Goal: Task Accomplishment & Management: Complete application form

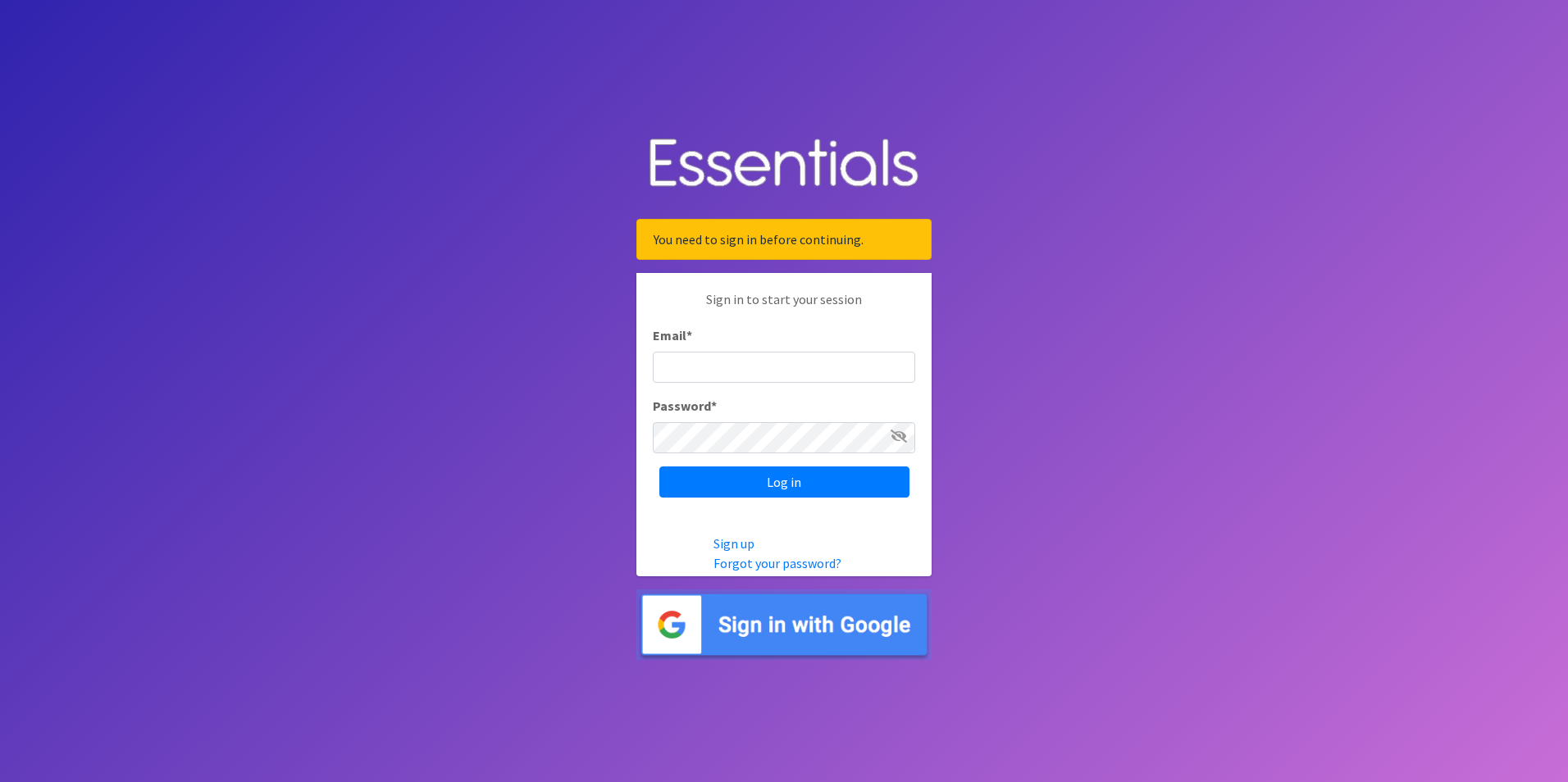
click at [723, 359] on input "Email *" at bounding box center [784, 367] width 262 height 32
type input "Shelby@fcrnew.org"
click at [905, 435] on icon at bounding box center [898, 436] width 16 height 13
click at [831, 479] on input "Log in" at bounding box center [785, 482] width 250 height 32
click at [899, 431] on icon at bounding box center [898, 436] width 16 height 13
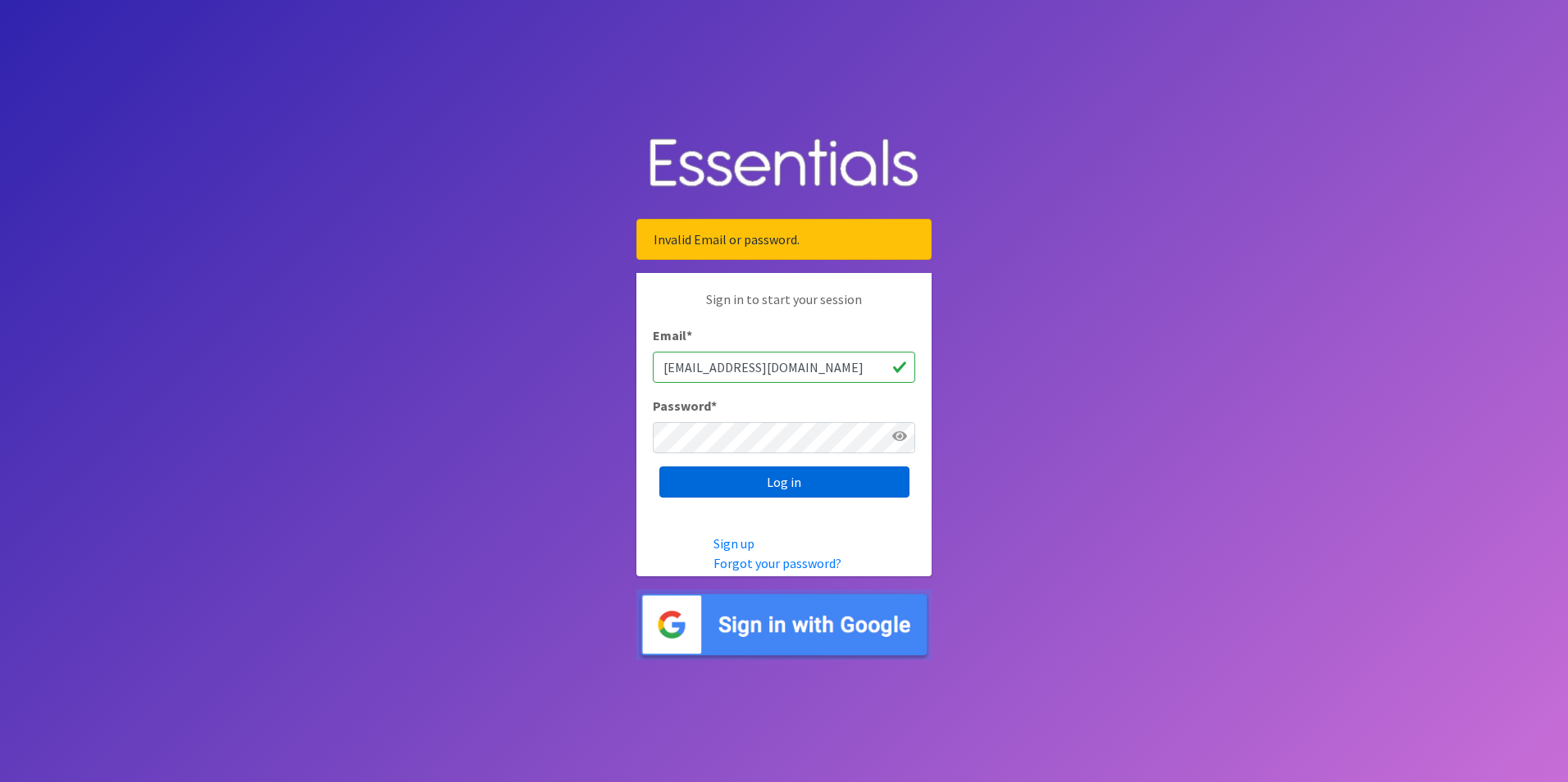
click at [719, 483] on input "Log in" at bounding box center [785, 482] width 250 height 32
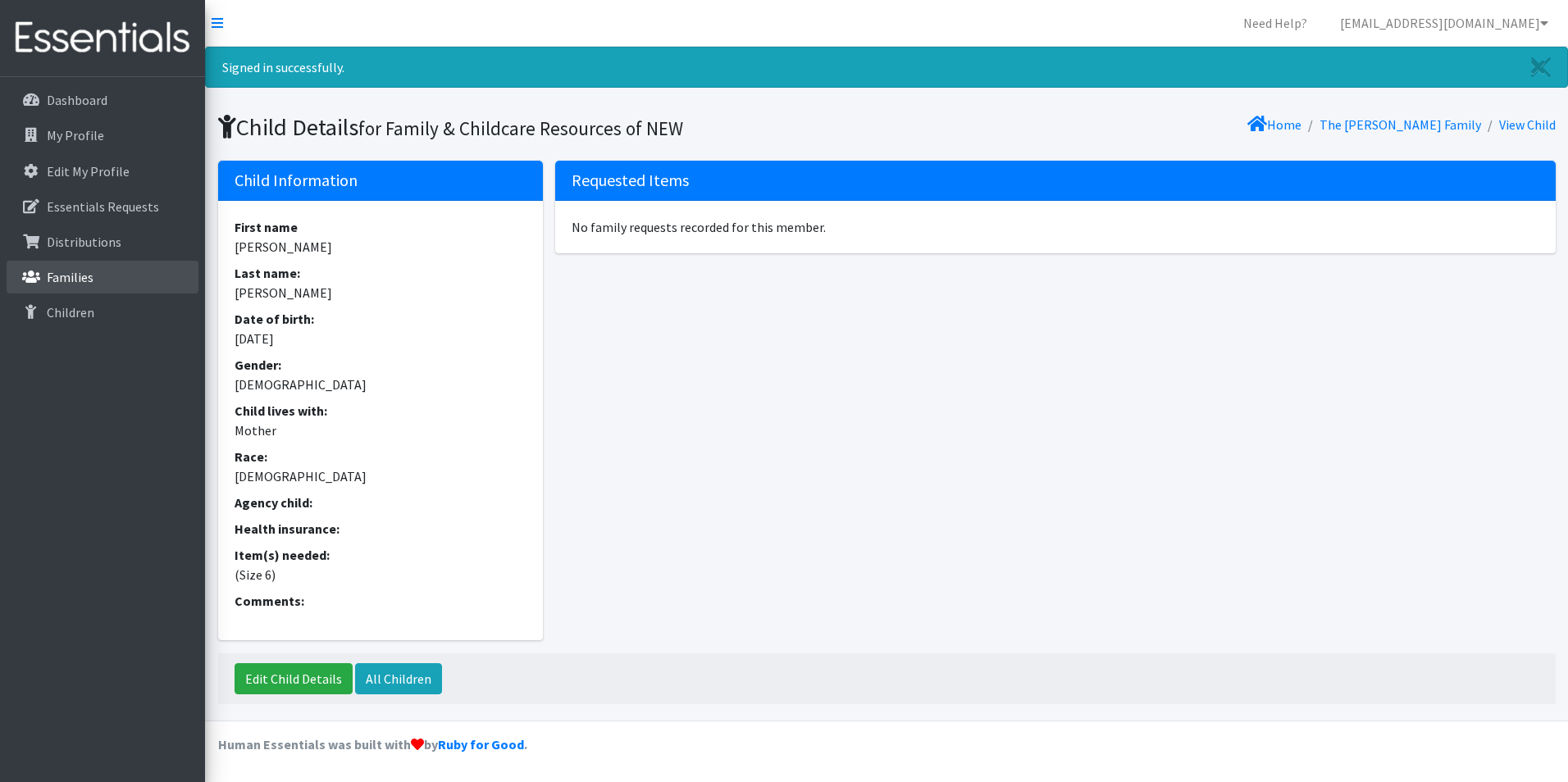
drag, startPoint x: 89, startPoint y: 273, endPoint x: 259, endPoint y: 265, distance: 170.2
click at [89, 273] on p "Families" at bounding box center [70, 276] width 47 height 16
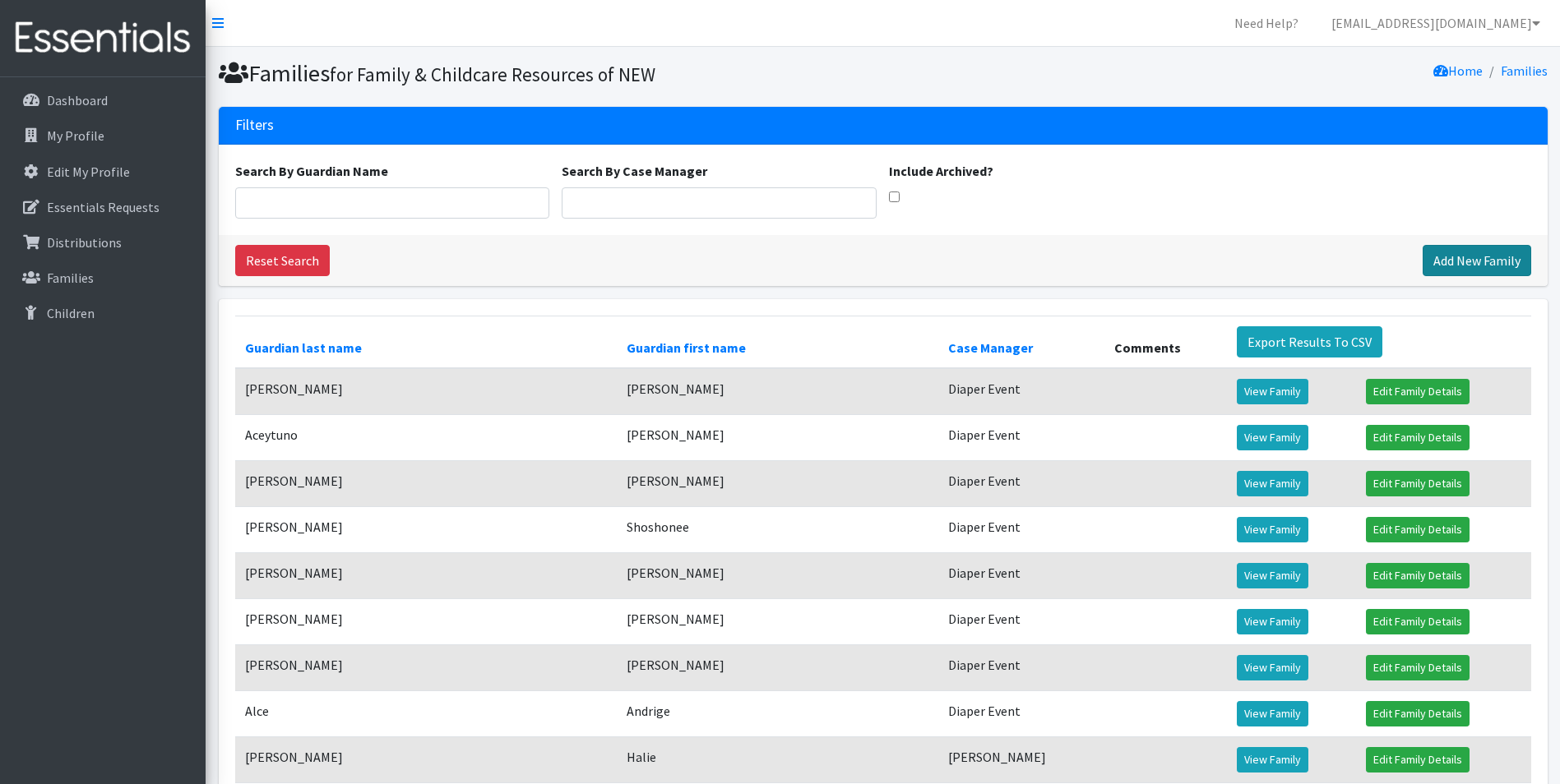
click at [1445, 265] on link "Add New Family" at bounding box center [1477, 261] width 108 height 32
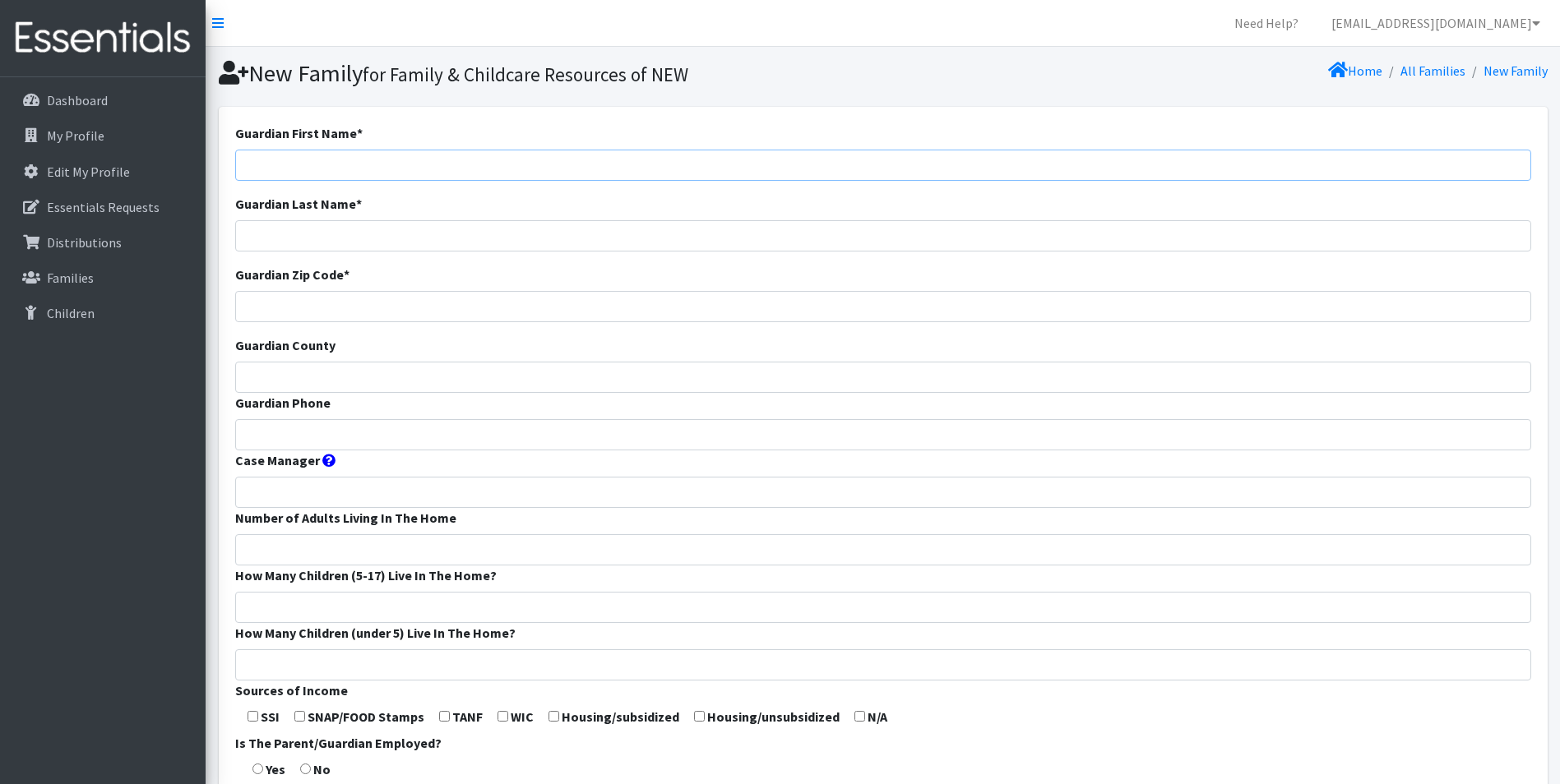
click at [286, 167] on input "Guardian First Name *" at bounding box center [883, 165] width 1296 height 32
click at [321, 155] on input "Guardian First Name *" at bounding box center [883, 165] width 1296 height 32
paste input "[PERSON_NAME]"
type input "[PERSON_NAME]"
click at [696, 245] on input "Guardian Last Name *" at bounding box center [883, 236] width 1296 height 32
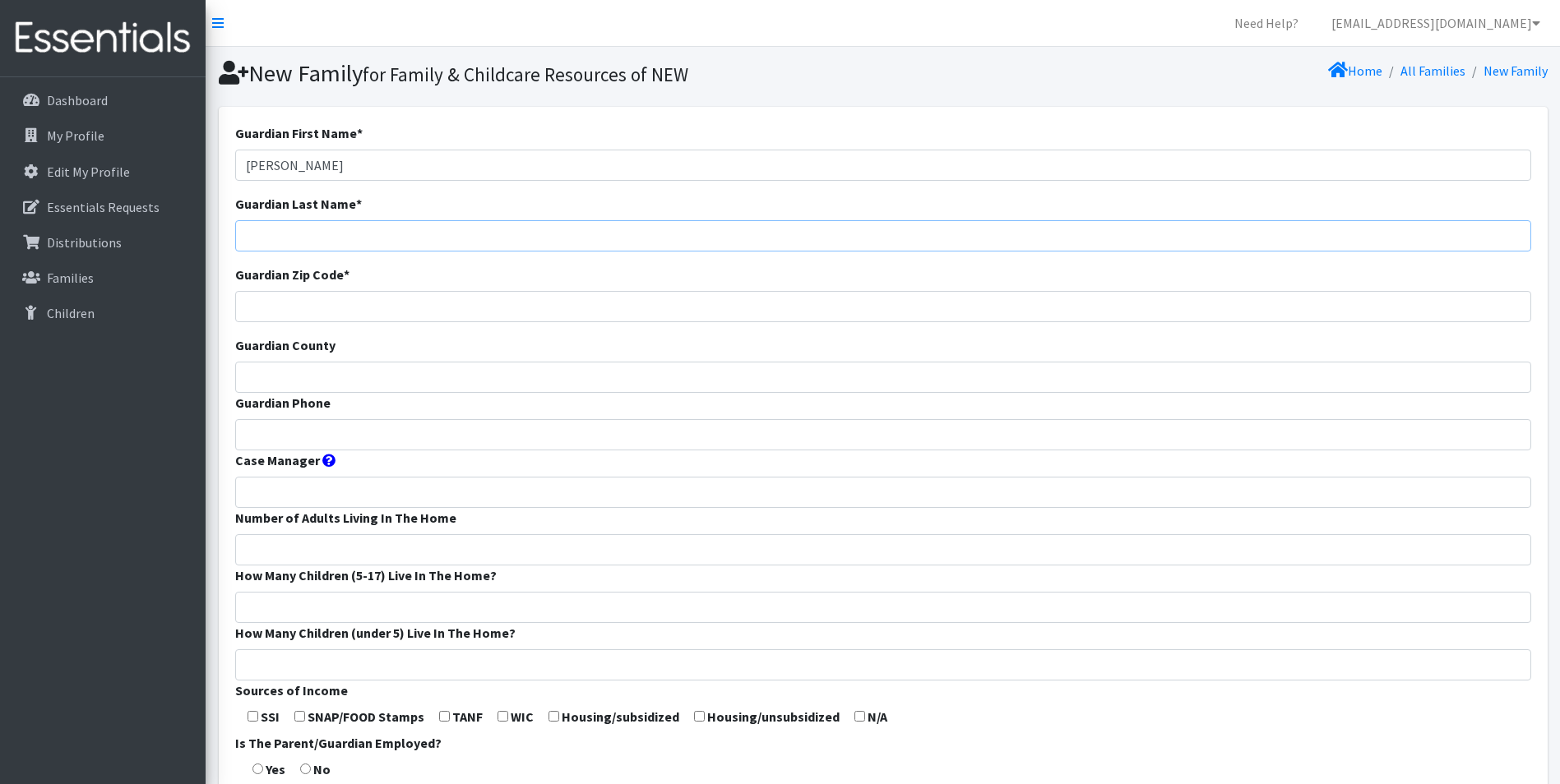
paste input "[PERSON_NAME]"
type input "[PERSON_NAME]"
click at [534, 297] on input "Guardian Zip Code *" at bounding box center [883, 307] width 1296 height 32
type input "54303"
click at [633, 379] on input "Guardian County" at bounding box center [883, 377] width 1296 height 32
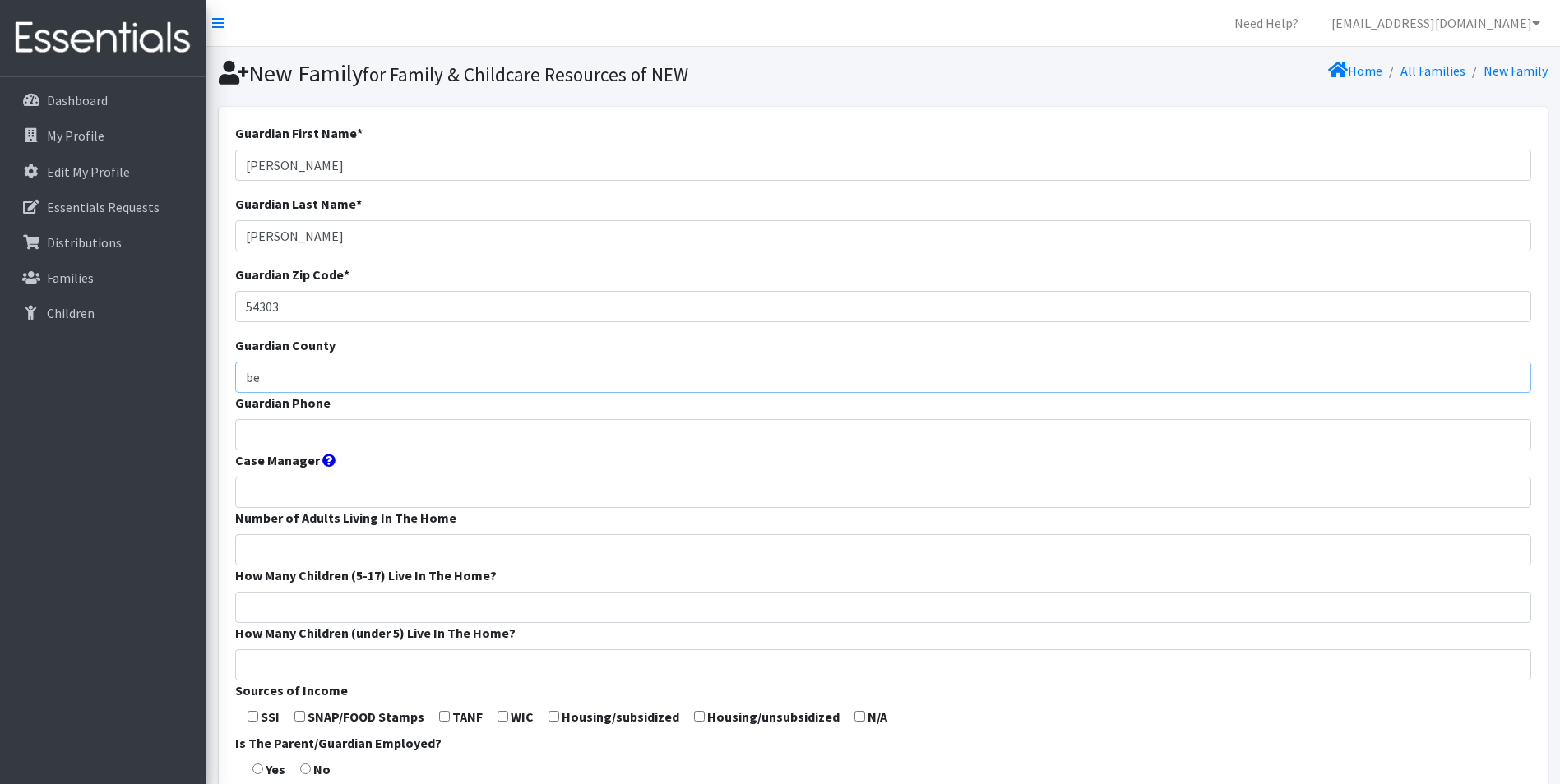
type input "b"
type input "Brown"
click at [329, 434] on input "Guardian Phone" at bounding box center [883, 434] width 1296 height 32
type input "NR"
click at [338, 492] on input "Case Manager" at bounding box center [883, 492] width 1296 height 32
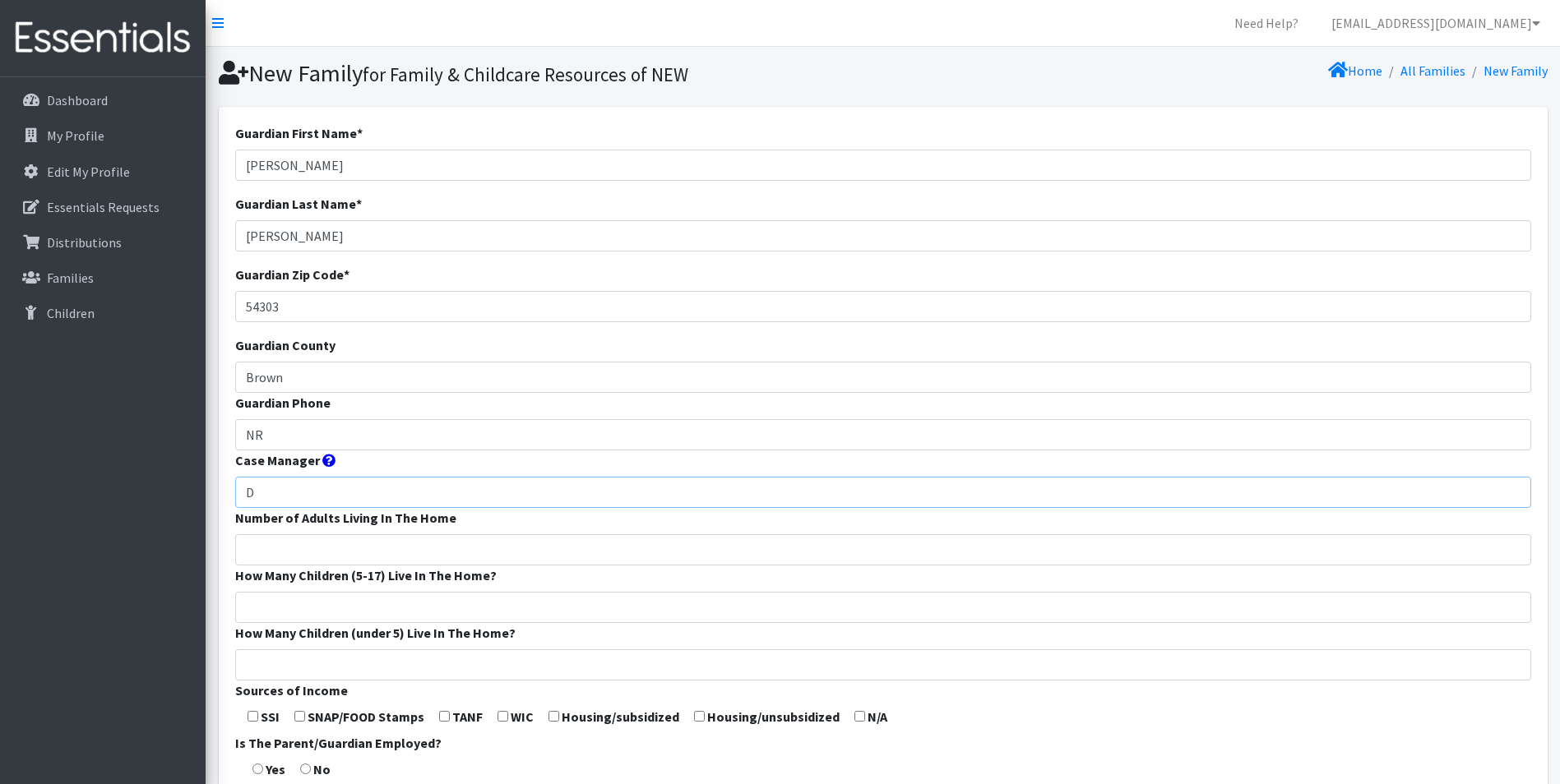
type input "Diaper Event"
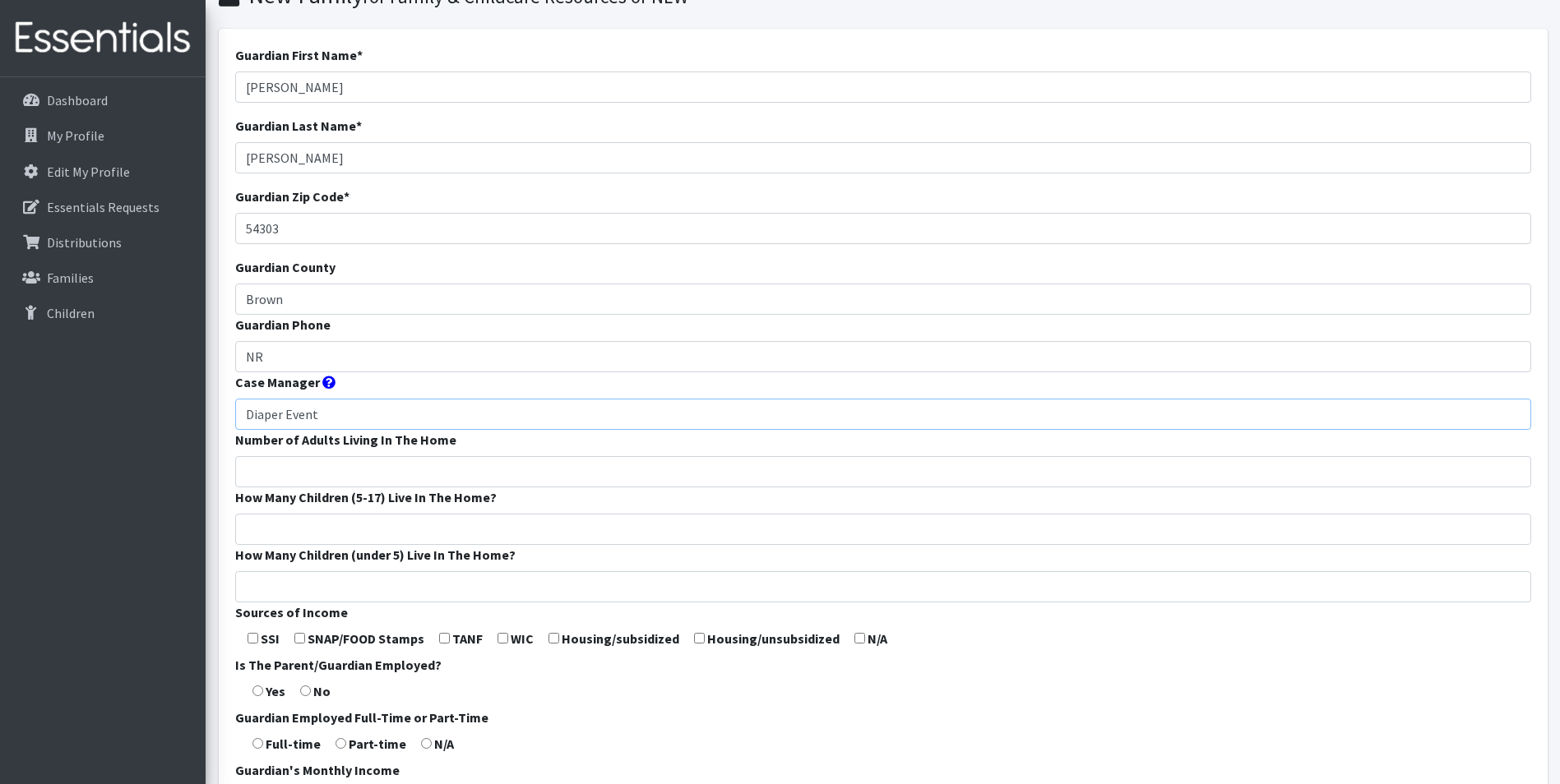
scroll to position [246, 0]
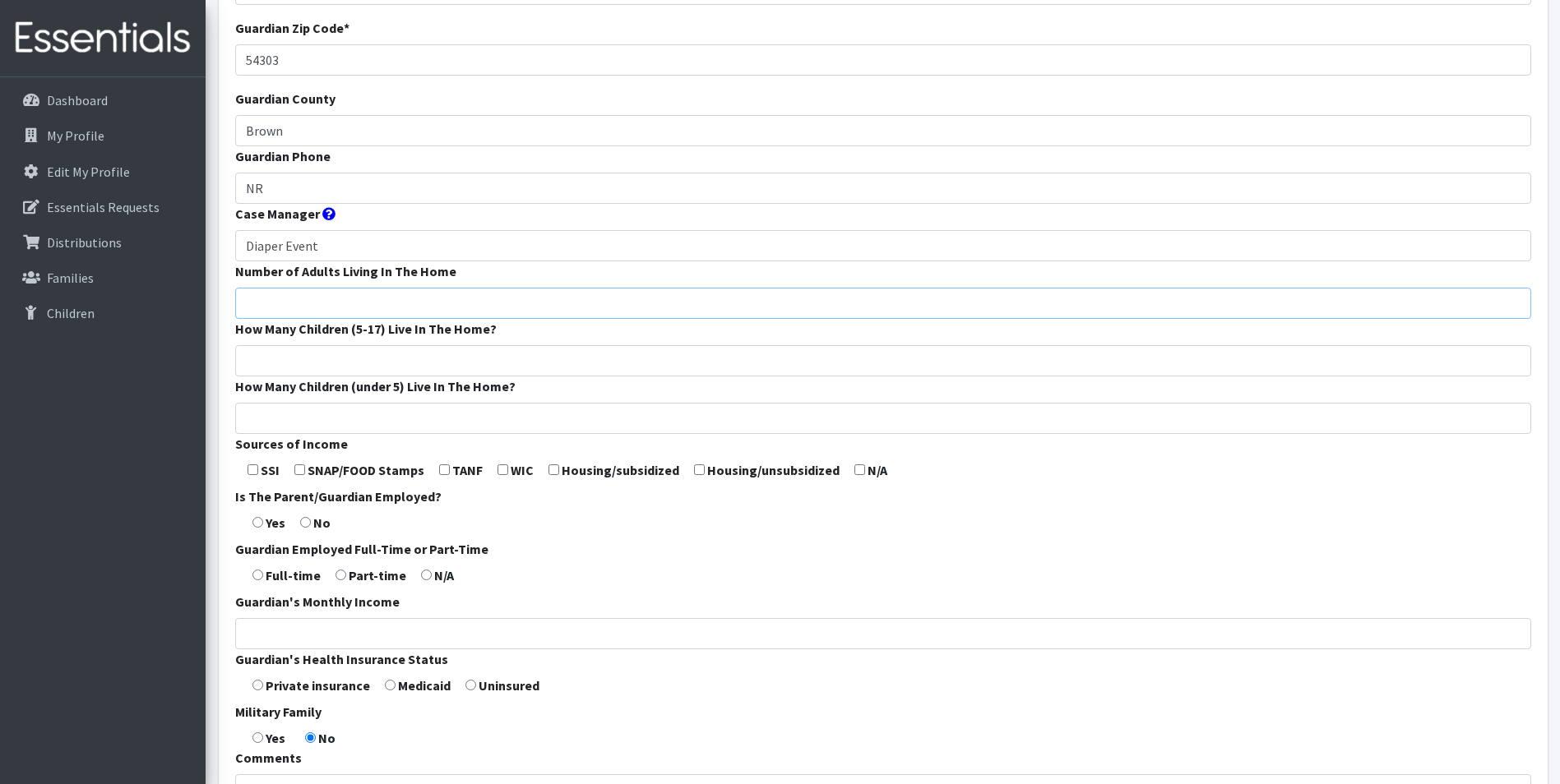
click at [423, 308] on input "Number of Adults Living In The Home" at bounding box center [883, 303] width 1296 height 32
type input "2"
click at [408, 357] on input "How Many Children (5-17) Live In The Home?" at bounding box center [883, 360] width 1296 height 32
type input "0"
click at [350, 429] on input "How Many Children (under 5) Live In The Home?" at bounding box center [883, 418] width 1296 height 32
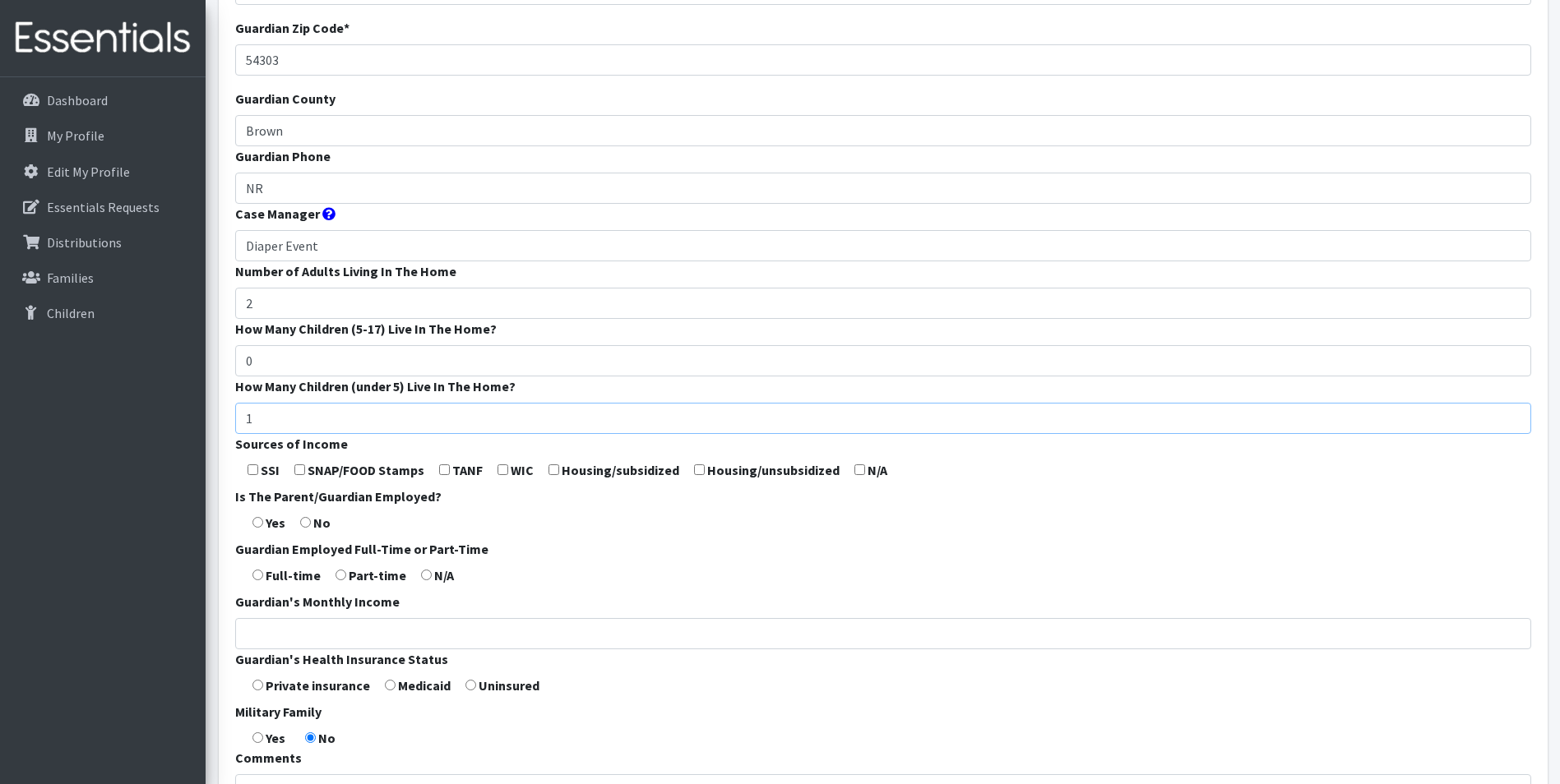
scroll to position [456, 0]
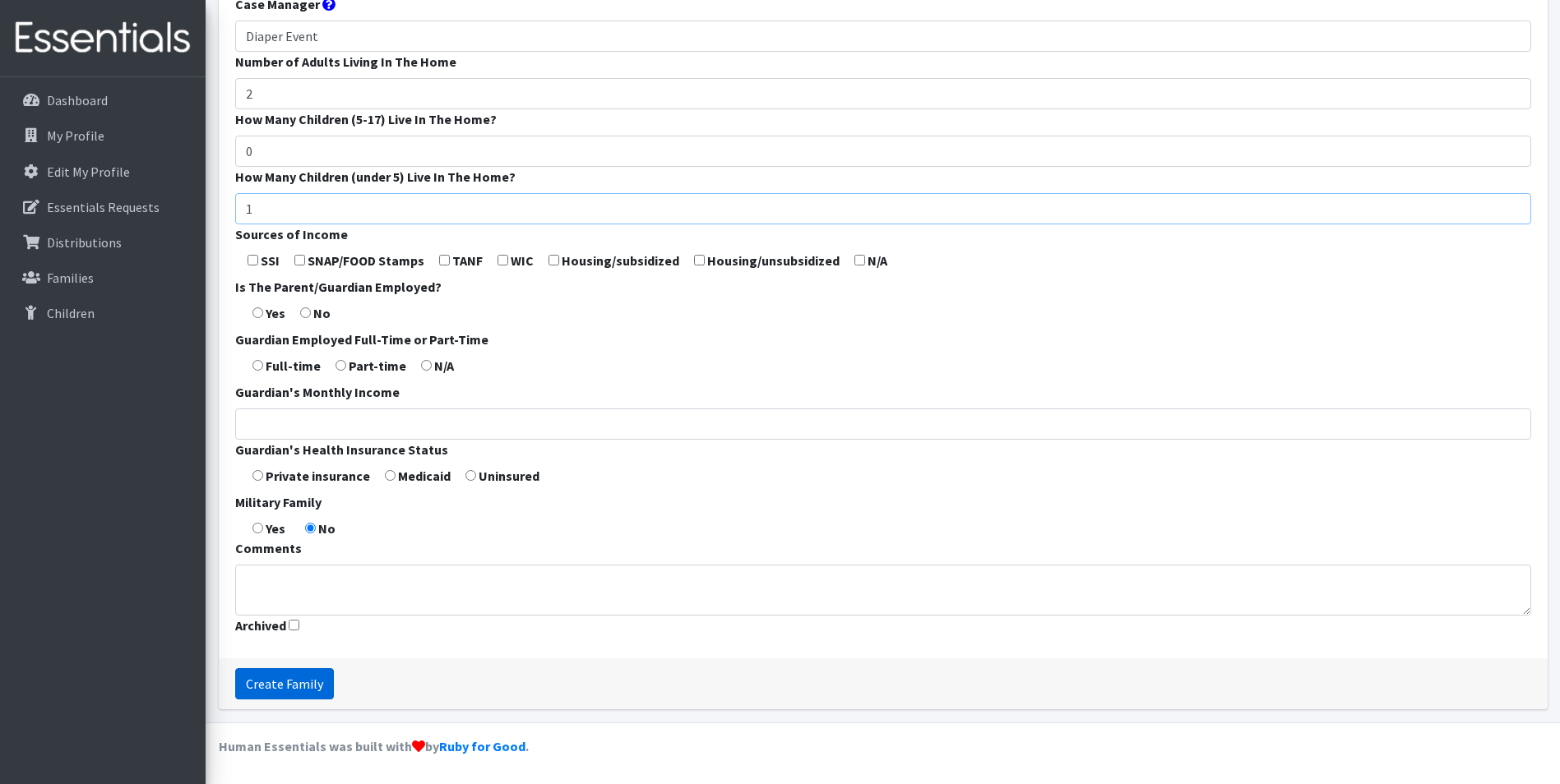
type input "1"
click at [249, 693] on input "Create Family" at bounding box center [284, 683] width 99 height 32
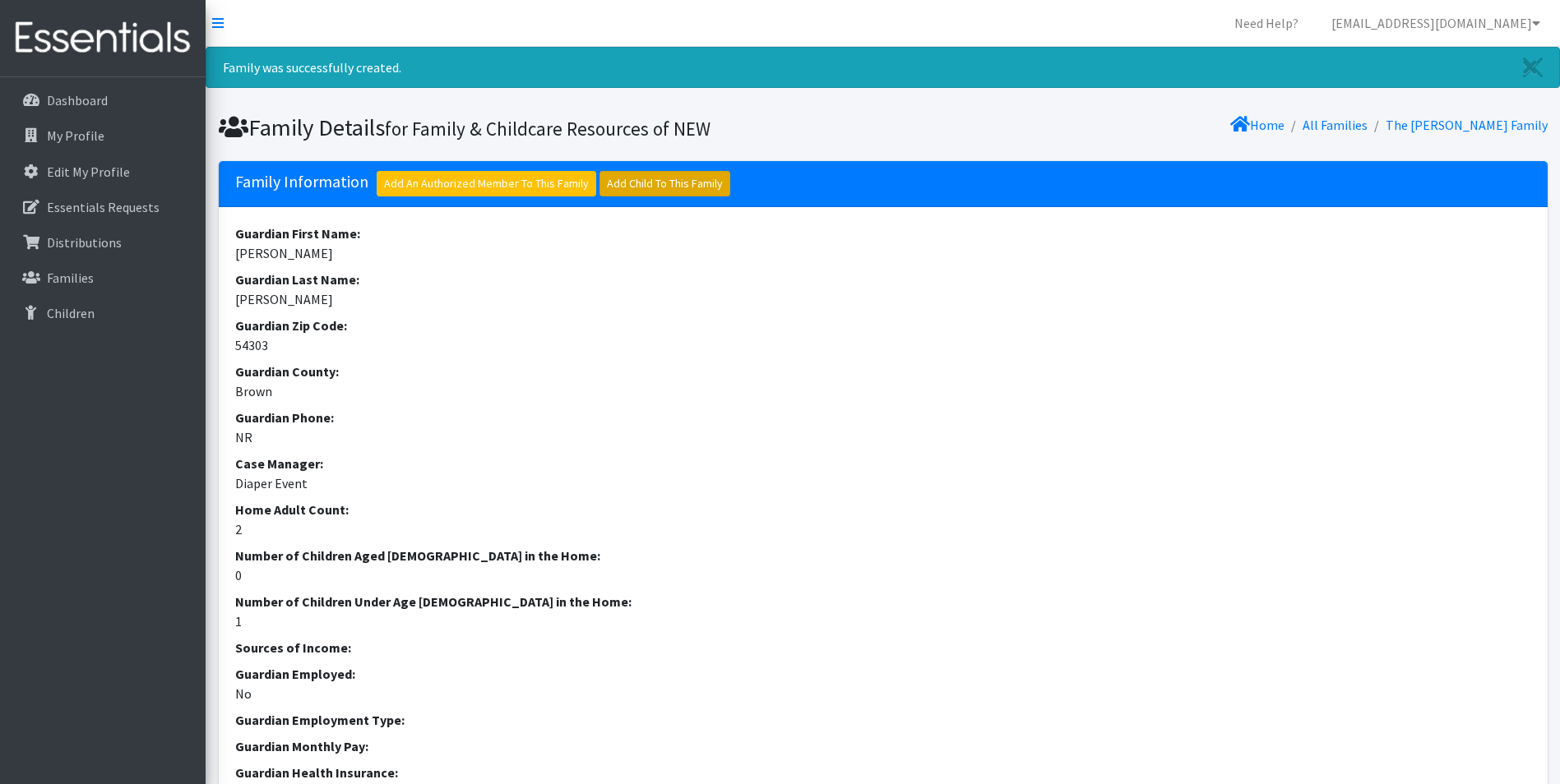
click at [713, 189] on link "Add Child To This Family" at bounding box center [664, 183] width 130 height 26
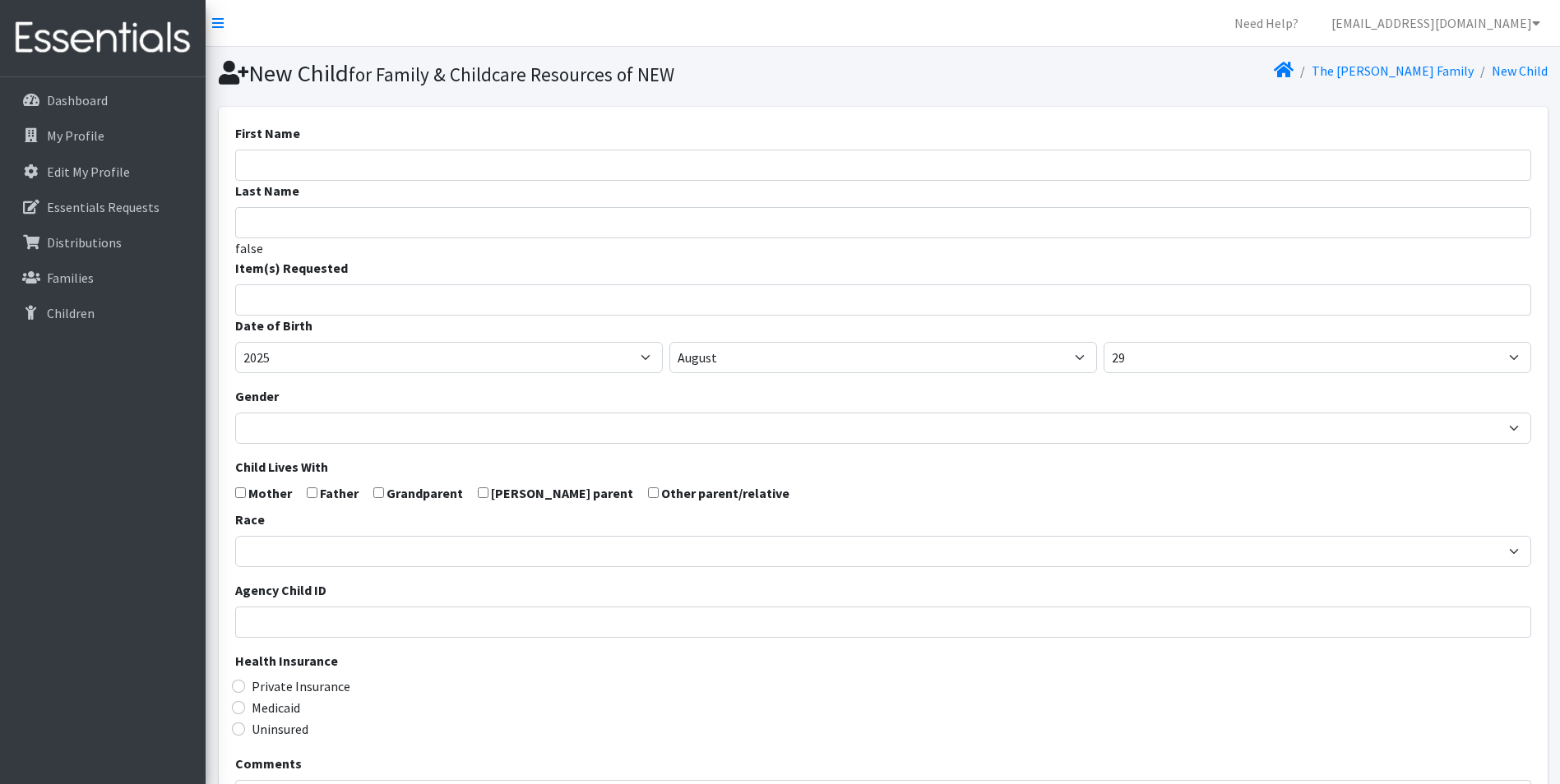
select select
click at [373, 172] on input "First Name" at bounding box center [883, 165] width 1296 height 32
type input "Prenatal"
type input "[PERSON_NAME]"
click at [292, 300] on input "search" at bounding box center [896, 297] width 1291 height 14
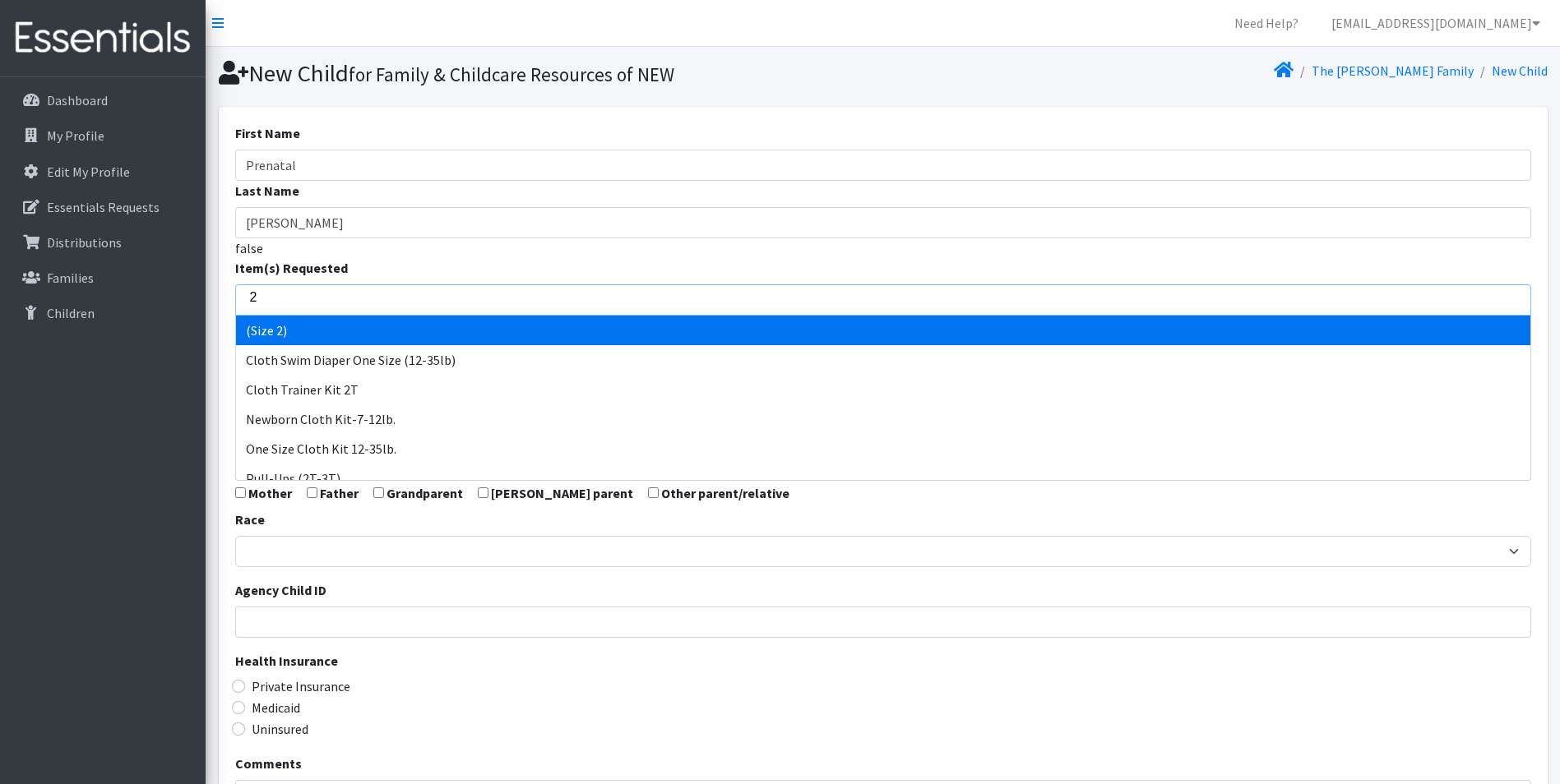
type input "2"
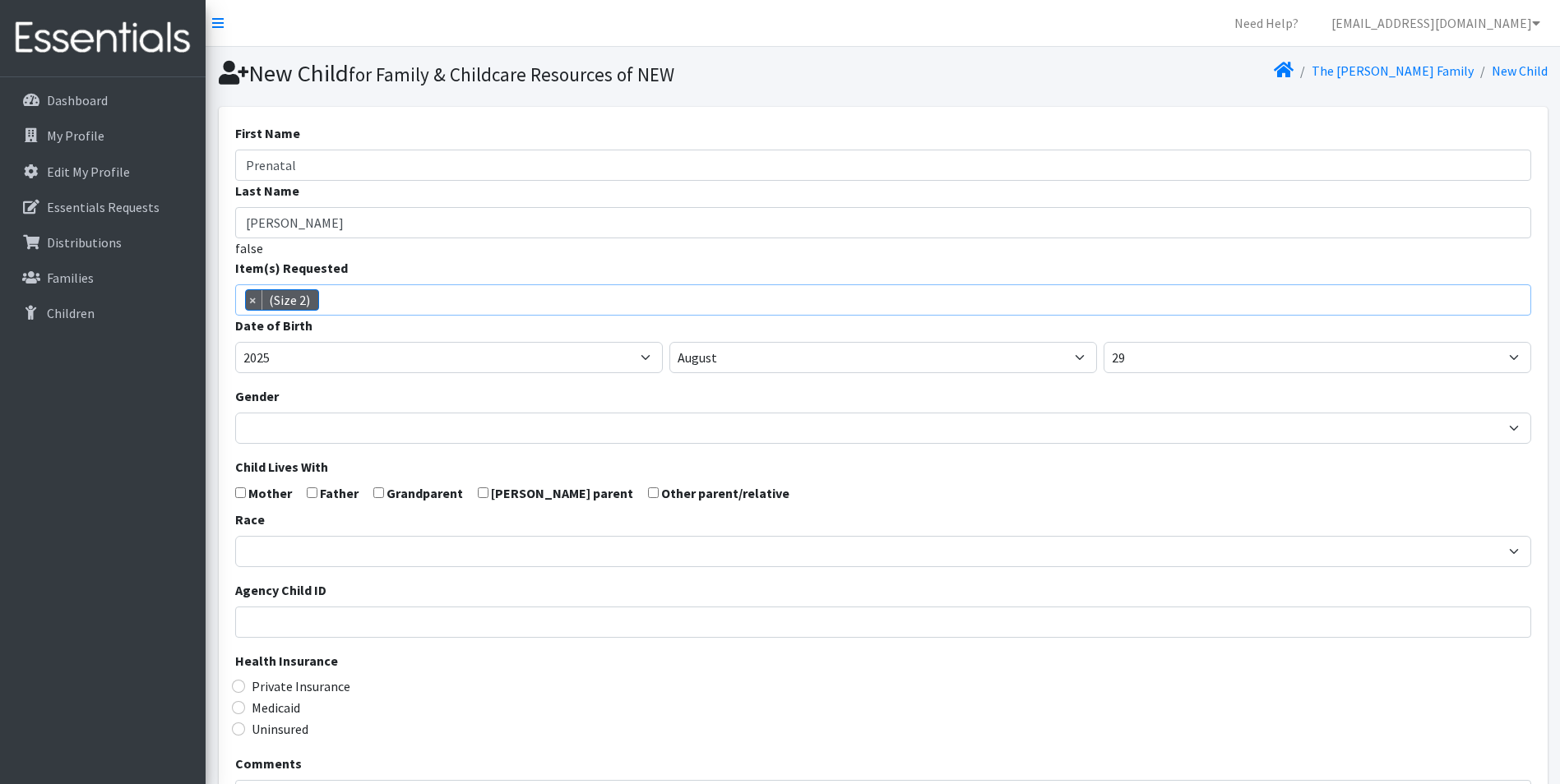
select select "14510"
click at [786, 364] on select "January February March April May June July August September October November De…" at bounding box center [883, 357] width 428 height 32
select select "9"
click at [669, 342] on select "January February March April May June July August September October November De…" at bounding box center [883, 357] width 428 height 32
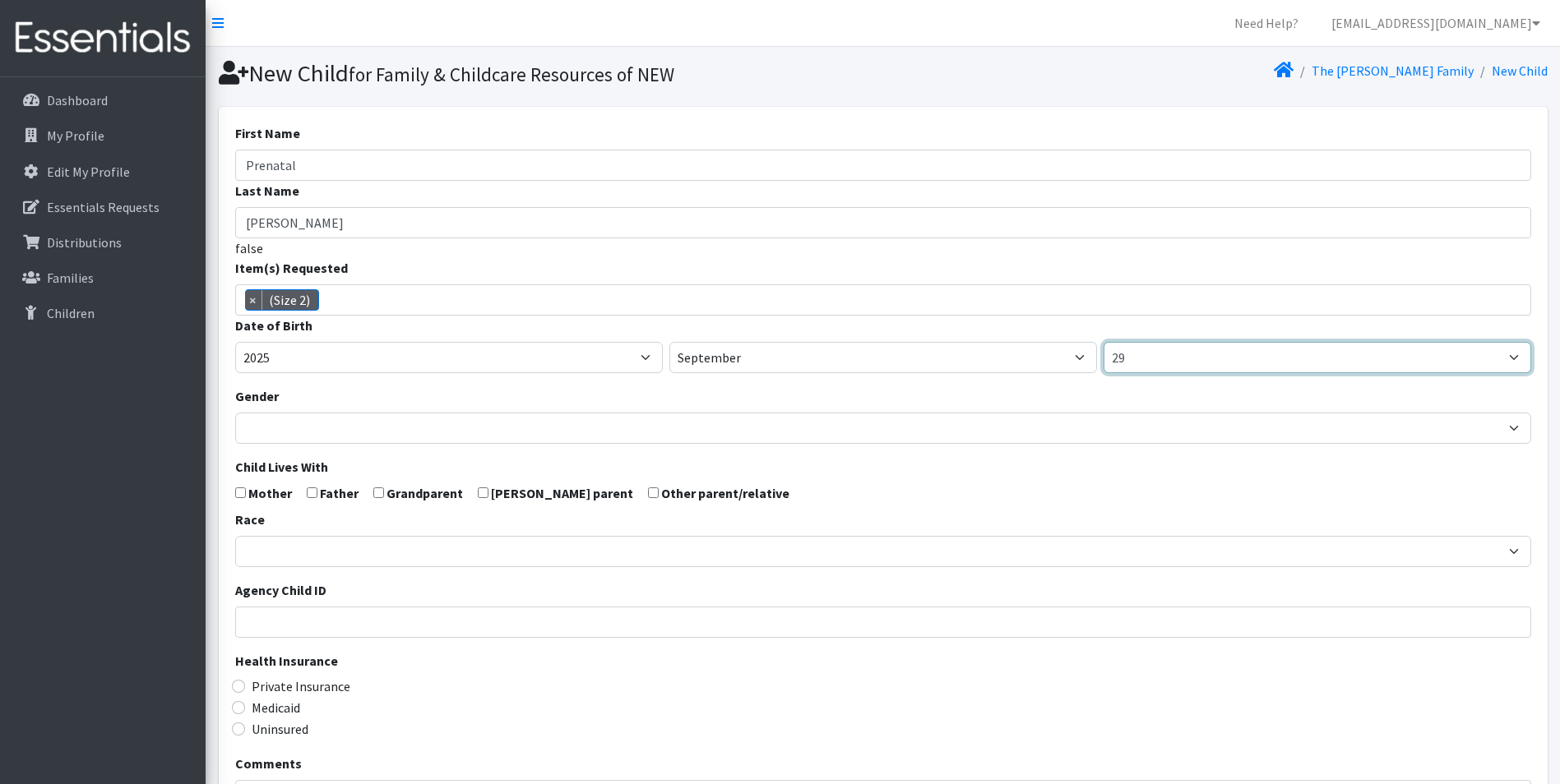
click at [1153, 362] on select "1 2 3 4 5 6 7 8 9 10 11 12 13 14 15 16 17 18 19 20 21 22 23 24 25 26 27 28 29 3…" at bounding box center [1317, 357] width 428 height 32
select select "2"
click at [1104, 342] on select "1 2 3 4 5 6 7 8 9 10 11 12 13 14 15 16 17 18 19 20 21 22 23 24 25 26 27 28 29 3…" at bounding box center [1317, 357] width 428 height 32
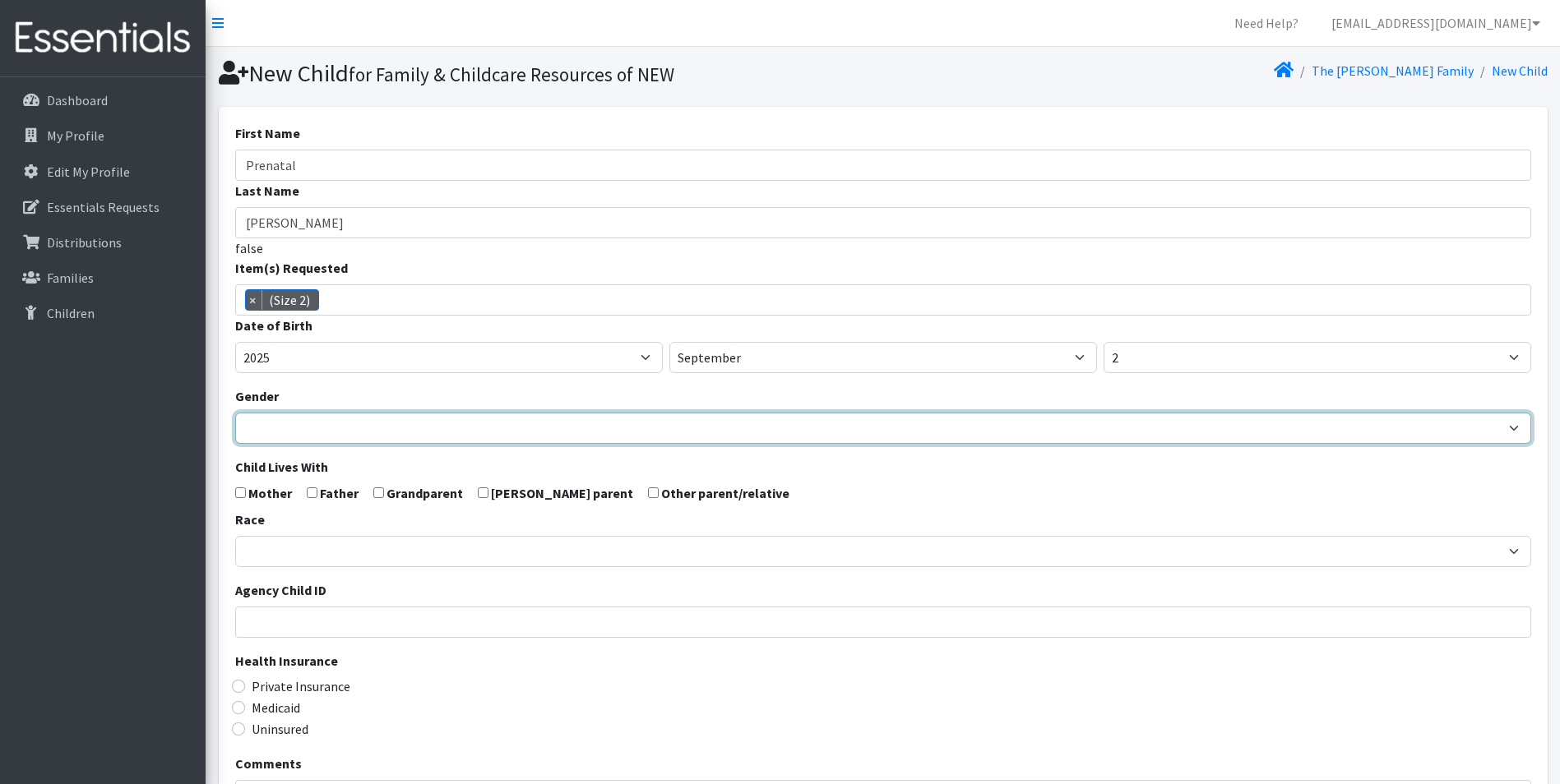
click at [336, 435] on select "Male Female" at bounding box center [883, 428] width 1296 height 32
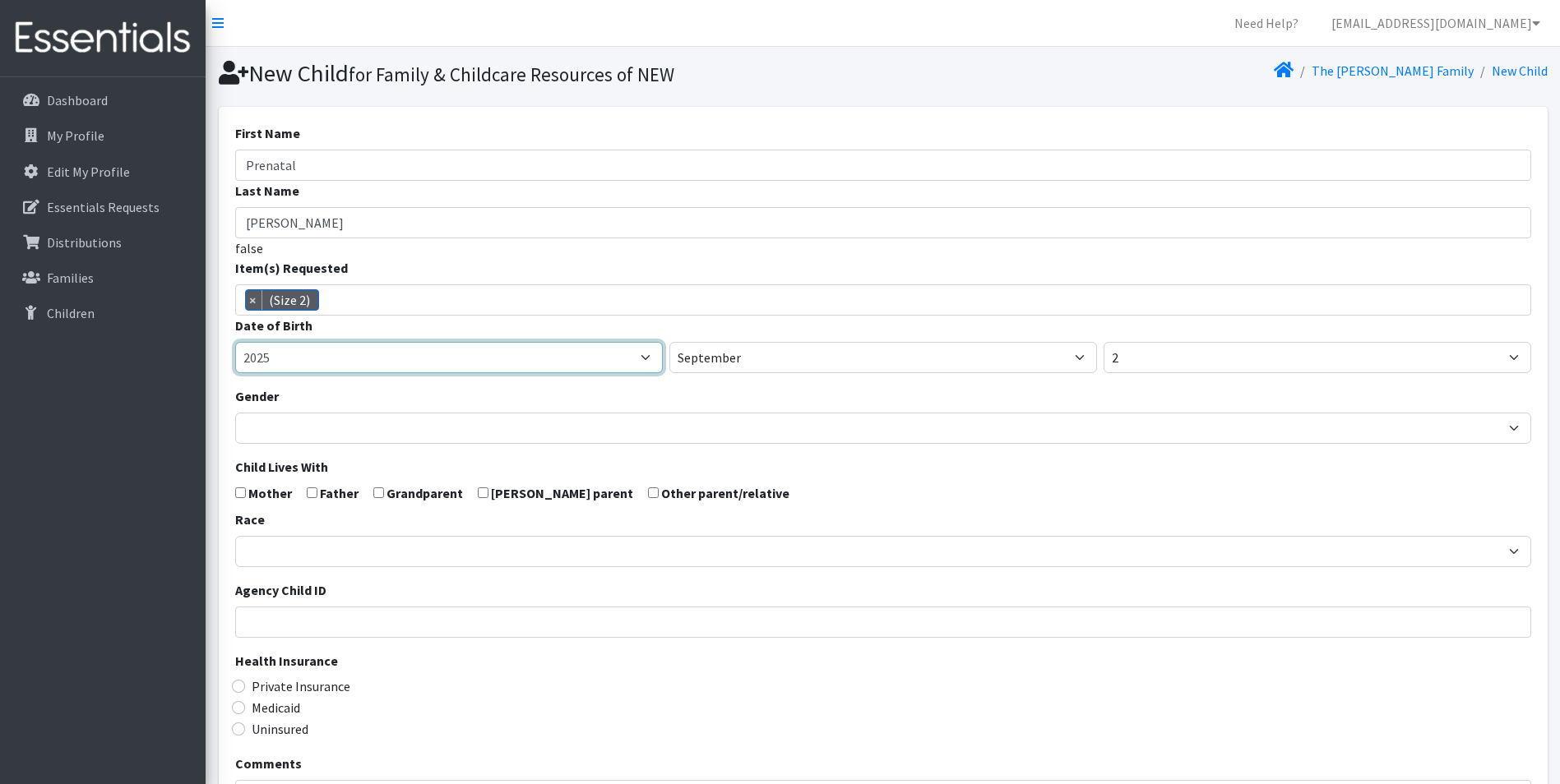
click at [407, 369] on select "2005 2006 2007 2008 2009 2010 2011 2012 2013 2014 2015 2016 2017 2018 2019 2020…" at bounding box center [449, 357] width 428 height 32
click at [774, 390] on div "Gender Male Female" at bounding box center [883, 415] width 1296 height 58
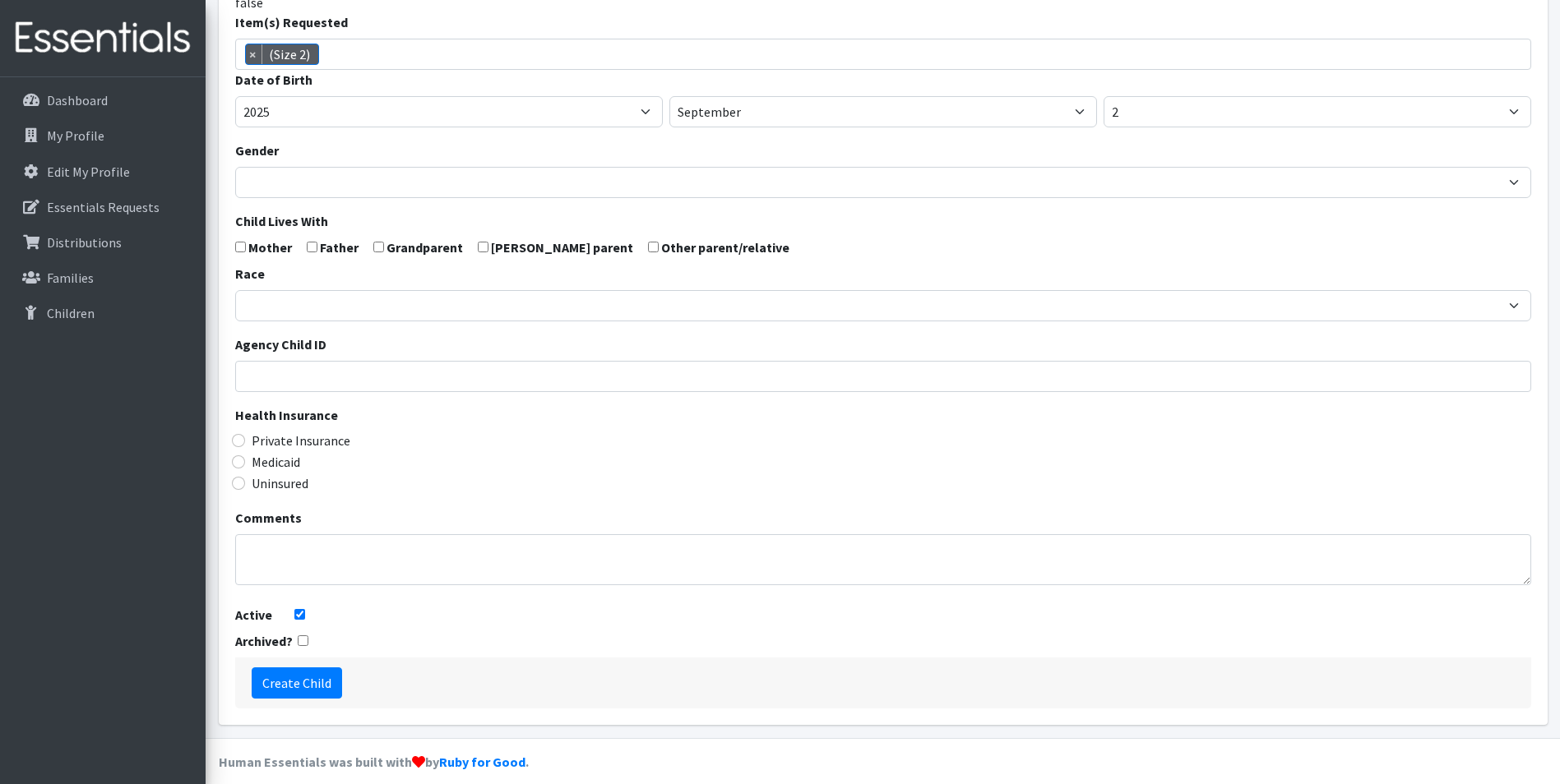
scroll to position [246, 0]
click at [245, 249] on form "First Name Prenatal Last Name Jenquin false Item(s) Requested (Newborn) (Preemi…" at bounding box center [883, 291] width 1296 height 831
drag, startPoint x: 237, startPoint y: 245, endPoint x: 256, endPoint y: 245, distance: 19.0
click at [239, 245] on input "checkbox" at bounding box center [240, 245] width 11 height 11
checkbox input "true"
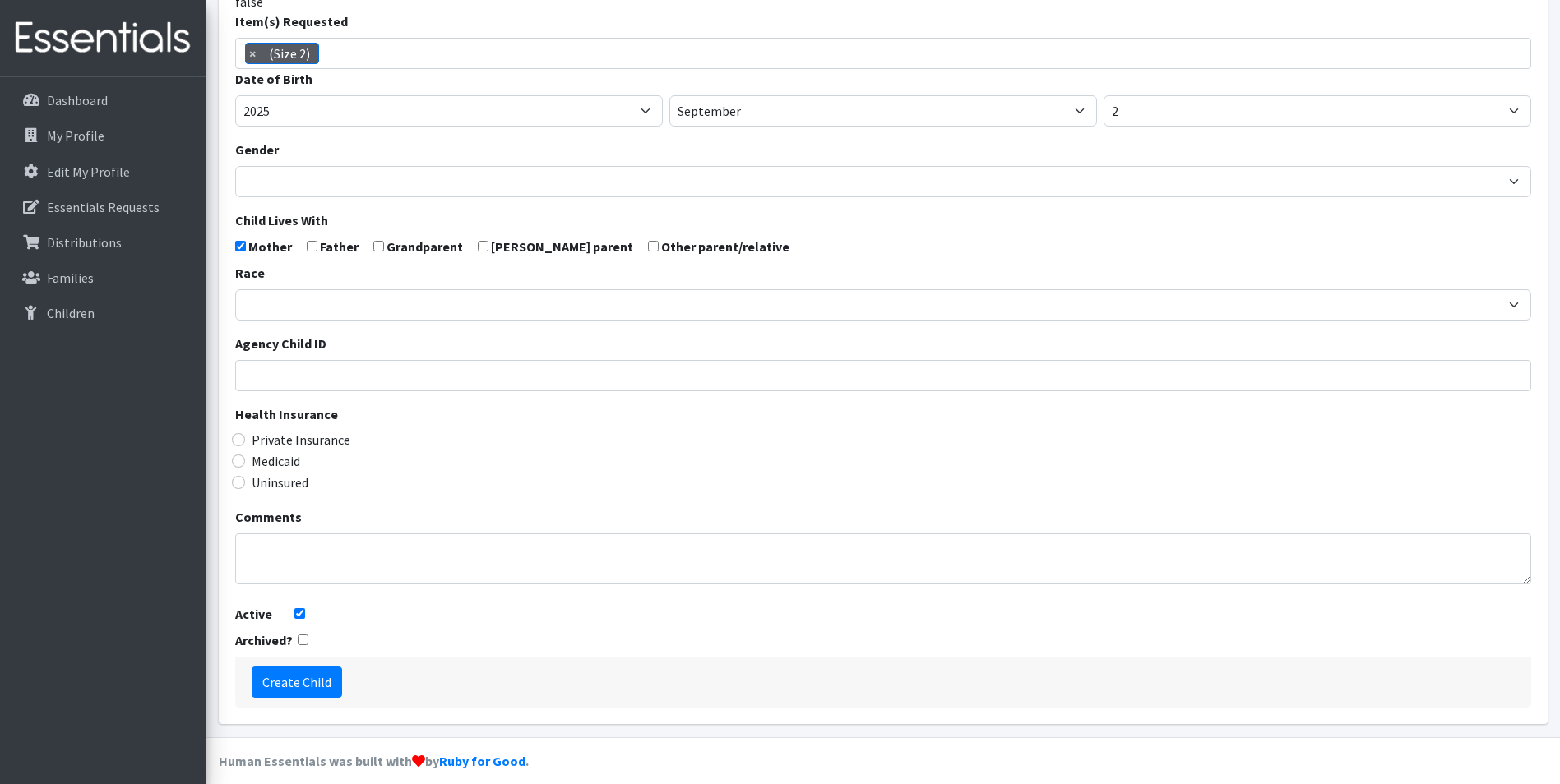
click at [307, 243] on input "checkbox" at bounding box center [312, 245] width 11 height 11
checkbox input "true"
drag, startPoint x: 315, startPoint y: 288, endPoint x: 316, endPoint y: 297, distance: 9.1
click at [316, 289] on div "Race African American Caucasian Hispanic Asian American Indian Pacific Islander…" at bounding box center [883, 291] width 1296 height 58
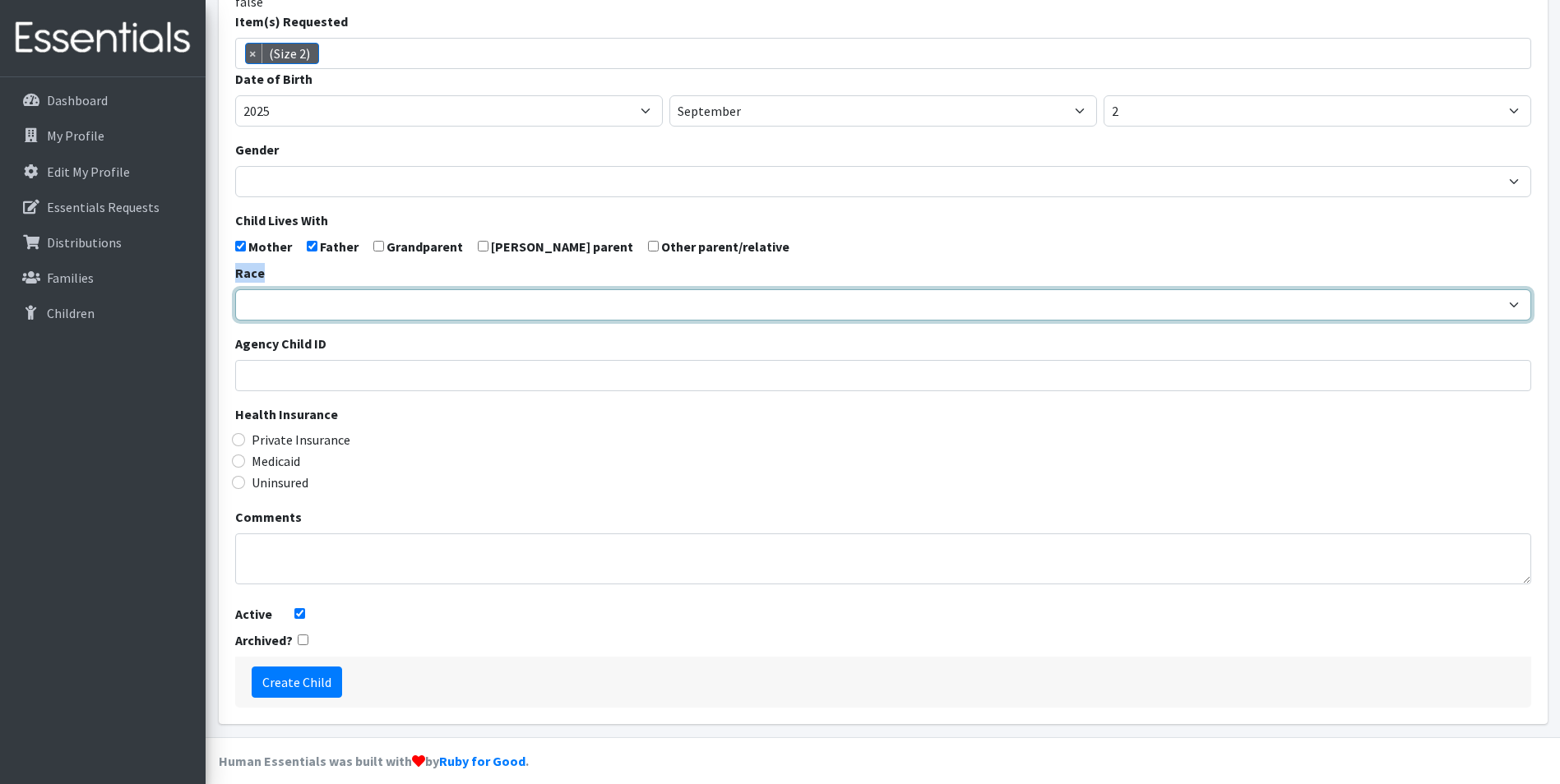
click at [316, 303] on select "African American Caucasian Hispanic Asian American Indian Pacific Islander Mult…" at bounding box center [883, 305] width 1296 height 32
select select "Caucasian"
click at [235, 289] on select "African American Caucasian Hispanic Asian American Indian Pacific Islander Mult…" at bounding box center [883, 305] width 1296 height 32
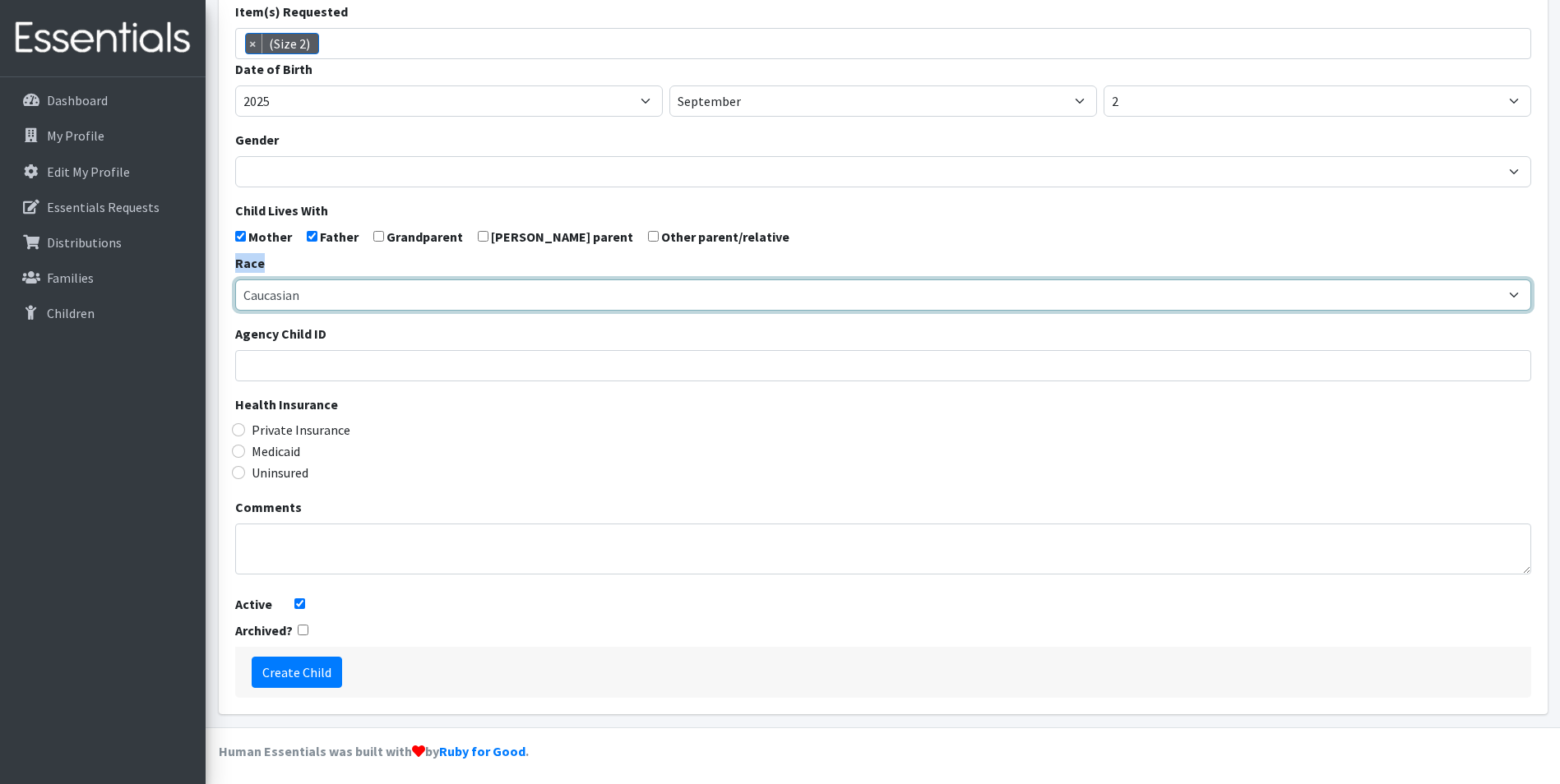
scroll to position [262, 0]
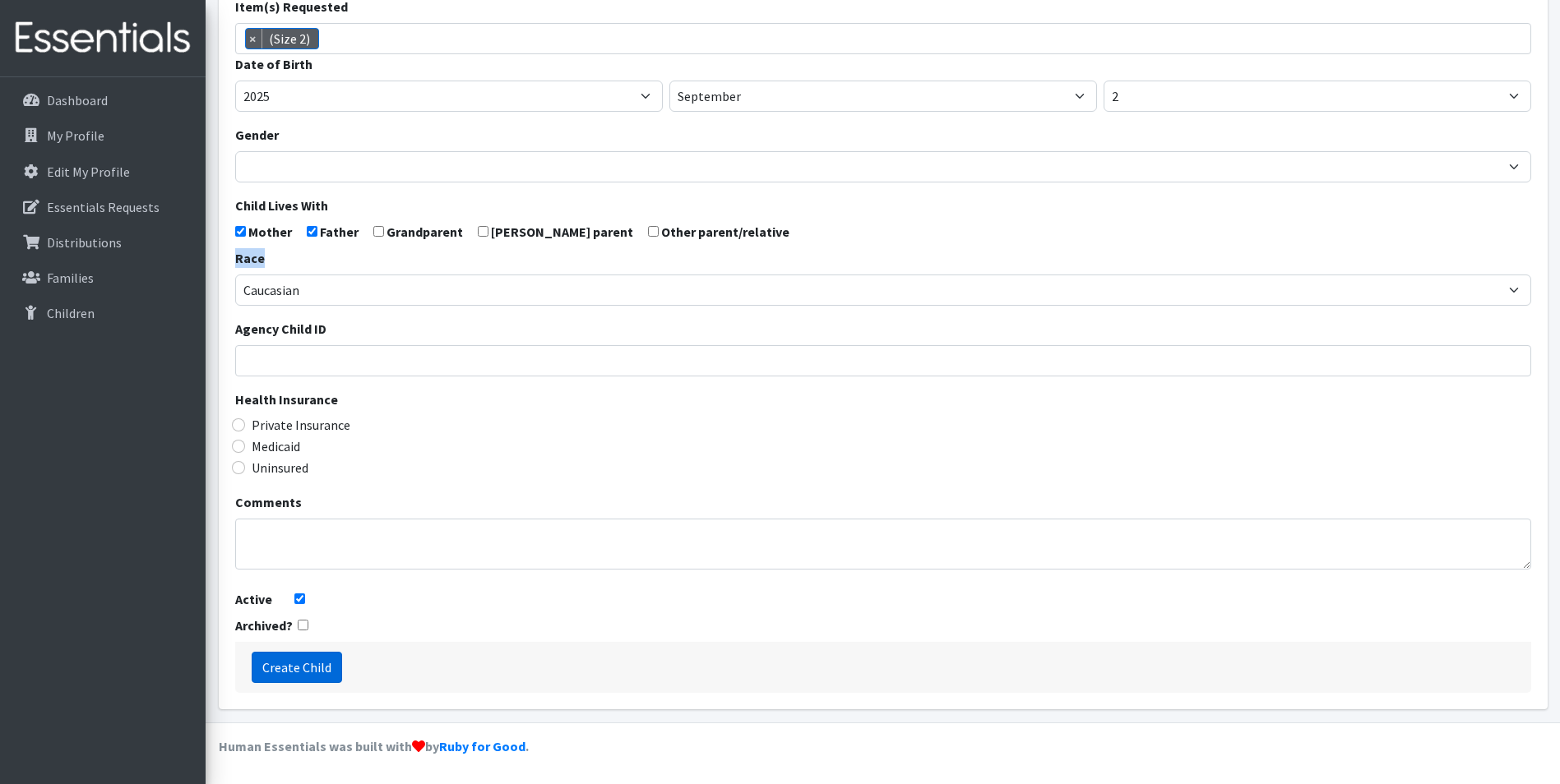
drag, startPoint x: 305, startPoint y: 669, endPoint x: 306, endPoint y: 660, distance: 9.1
click at [306, 660] on input "Create Child" at bounding box center [296, 667] width 90 height 32
